Goal: Task Accomplishment & Management: Complete application form

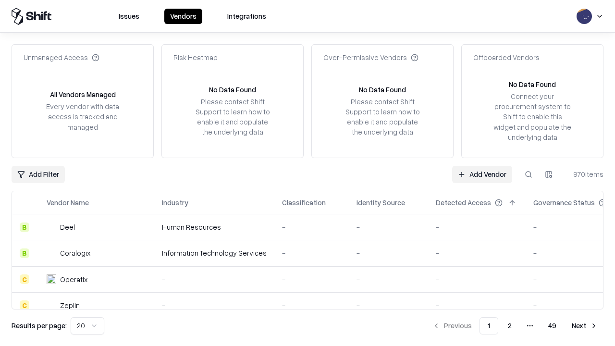
click at [482, 174] on link "Add Vendor" at bounding box center [482, 174] width 60 height 17
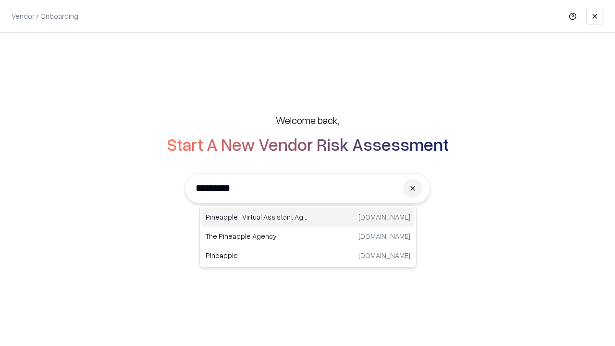
click at [308, 217] on div "Pineapple | Virtual Assistant Agency [DOMAIN_NAME]" at bounding box center [308, 217] width 212 height 19
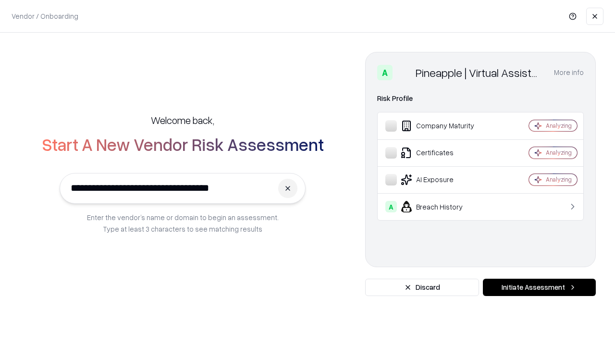
type input "**********"
click at [539, 287] on button "Initiate Assessment" at bounding box center [539, 287] width 113 height 17
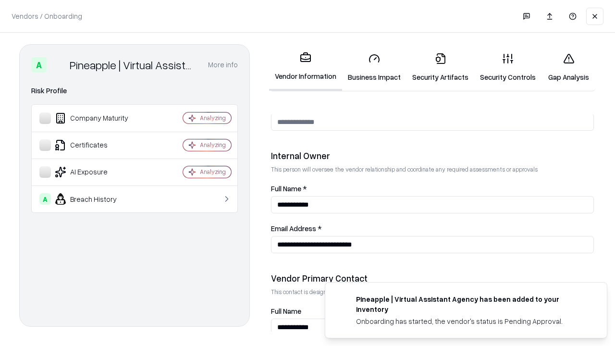
scroll to position [498, 0]
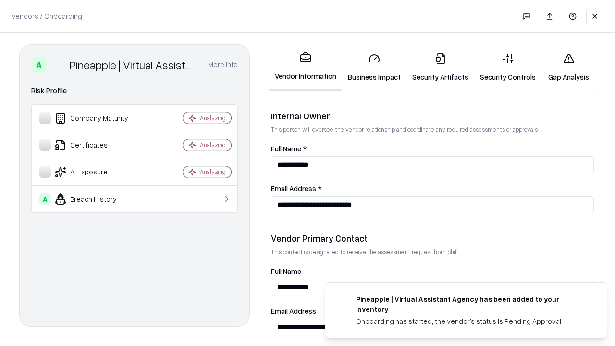
click at [375, 67] on link "Business Impact" at bounding box center [374, 67] width 64 height 45
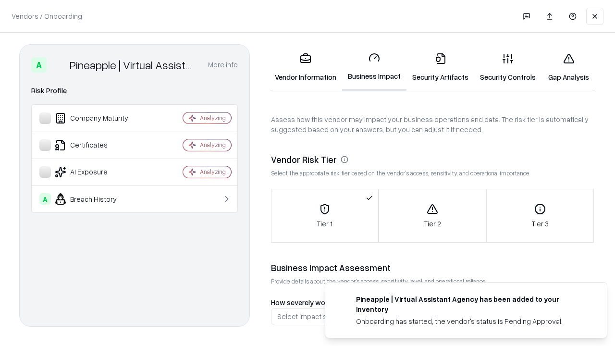
click at [569, 67] on link "Gap Analysis" at bounding box center [569, 67] width 54 height 45
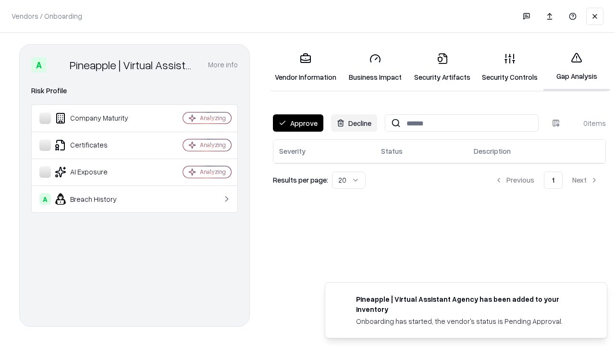
click at [298, 123] on button "Approve" at bounding box center [298, 122] width 50 height 17
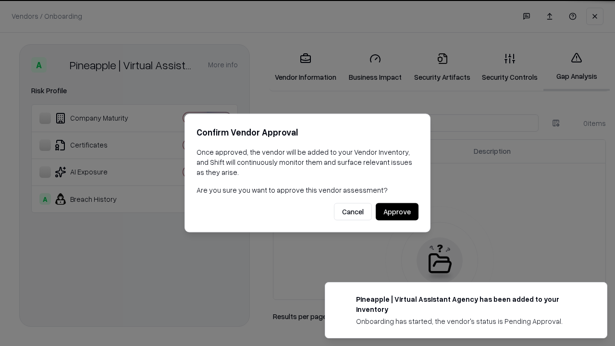
click at [397, 212] on button "Approve" at bounding box center [397, 211] width 43 height 17
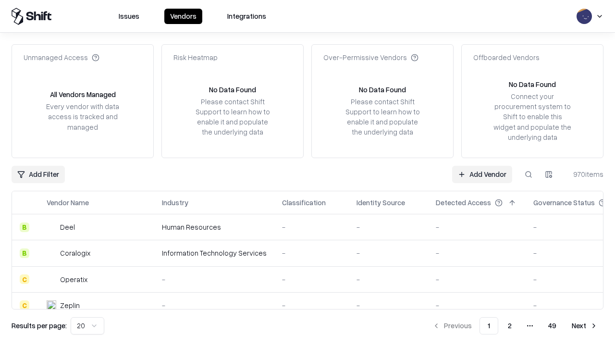
type input "**********"
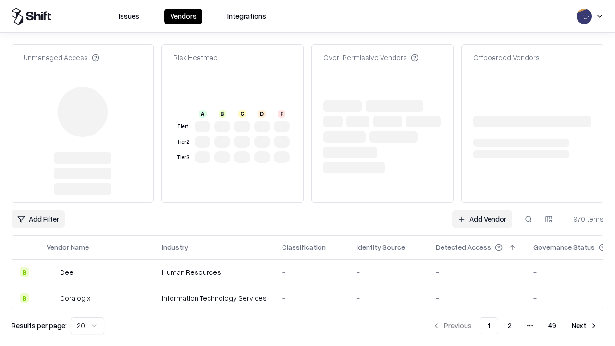
click at [482, 211] on link "Add Vendor" at bounding box center [482, 219] width 60 height 17
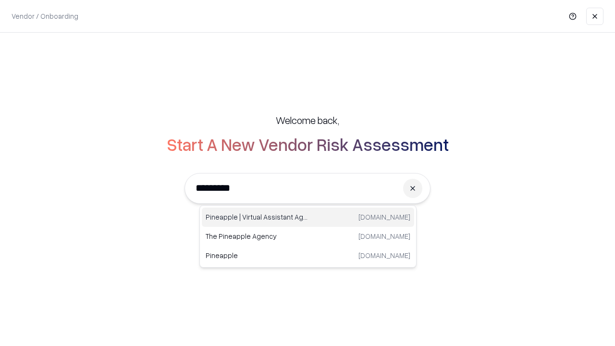
click at [308, 217] on div "Pineapple | Virtual Assistant Agency [DOMAIN_NAME]" at bounding box center [308, 217] width 212 height 19
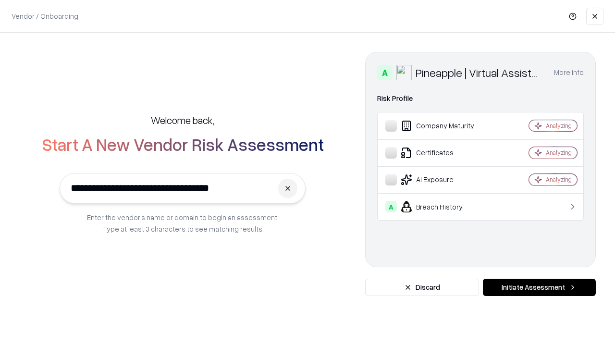
type input "**********"
click at [539, 287] on button "Initiate Assessment" at bounding box center [539, 287] width 113 height 17
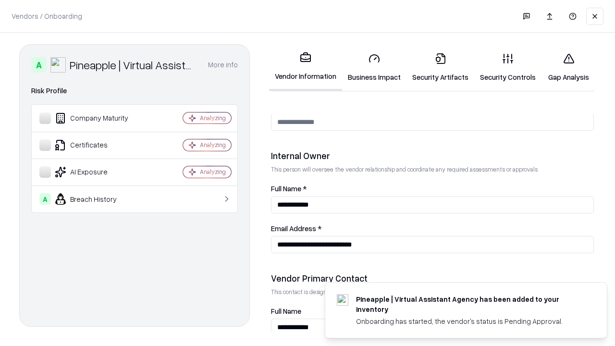
scroll to position [498, 0]
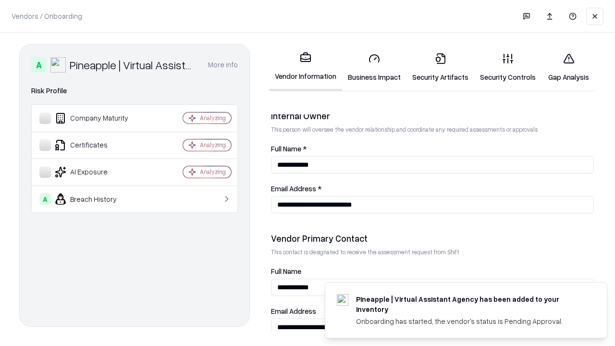
click at [569, 67] on link "Gap Analysis" at bounding box center [569, 67] width 54 height 45
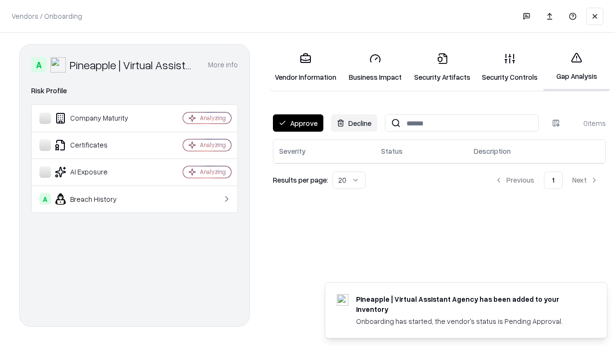
click at [298, 123] on button "Approve" at bounding box center [298, 122] width 50 height 17
